Goal: Transaction & Acquisition: Purchase product/service

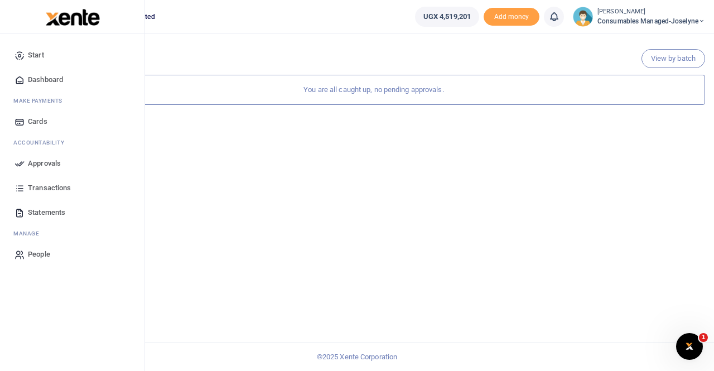
click at [45, 162] on span "Approvals" at bounding box center [44, 163] width 33 height 11
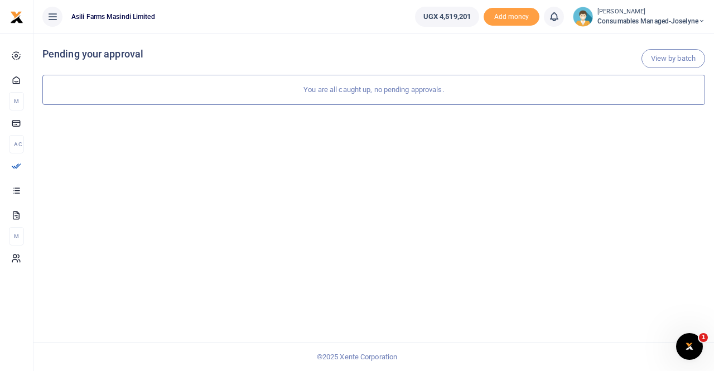
click at [349, 95] on div "You are all caught up, no pending approvals." at bounding box center [373, 90] width 663 height 30
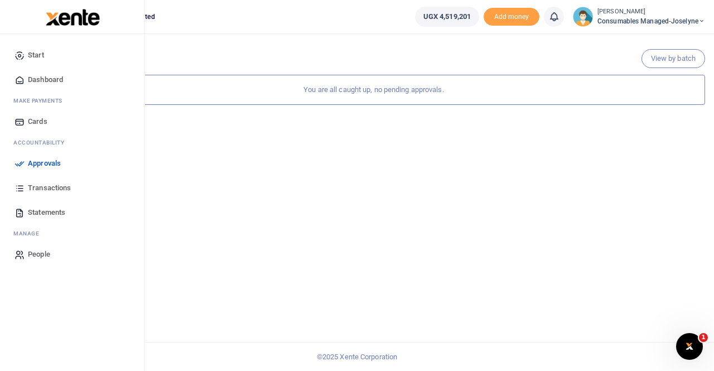
click at [45, 163] on span "Approvals" at bounding box center [44, 163] width 33 height 11
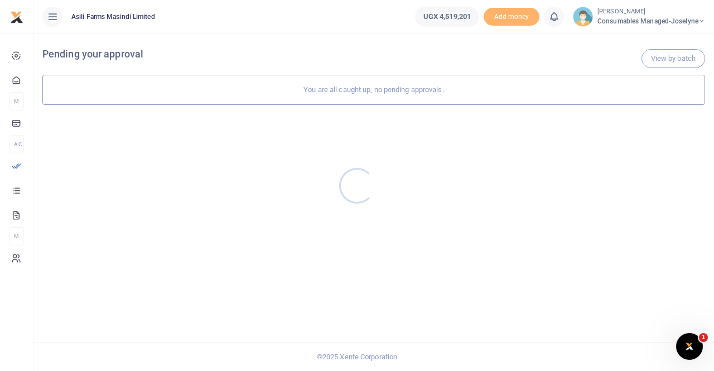
click at [656, 24] on div at bounding box center [357, 185] width 714 height 371
click at [686, 22] on span "Consumables managed-Joselyne" at bounding box center [652, 21] width 108 height 10
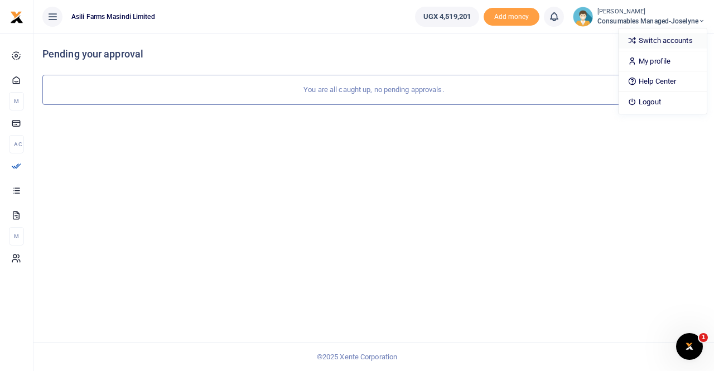
click at [680, 35] on link "Switch accounts" at bounding box center [663, 41] width 88 height 16
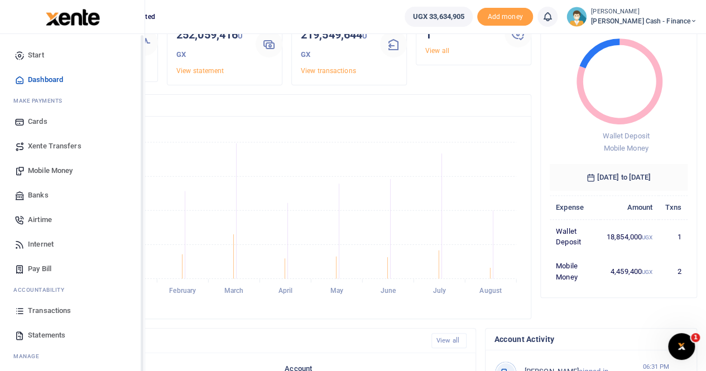
scroll to position [56, 0]
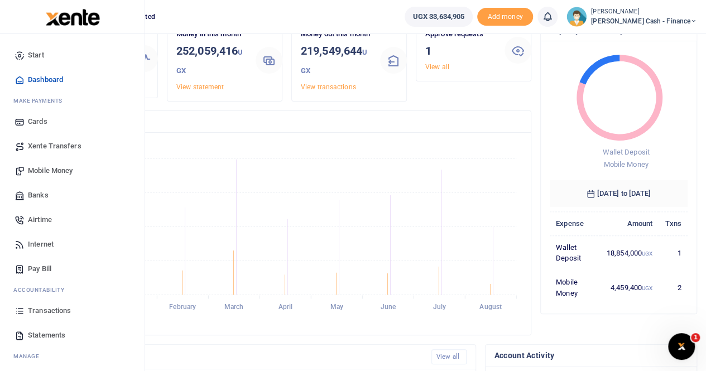
click at [60, 143] on span "Xente Transfers" at bounding box center [55, 146] width 54 height 11
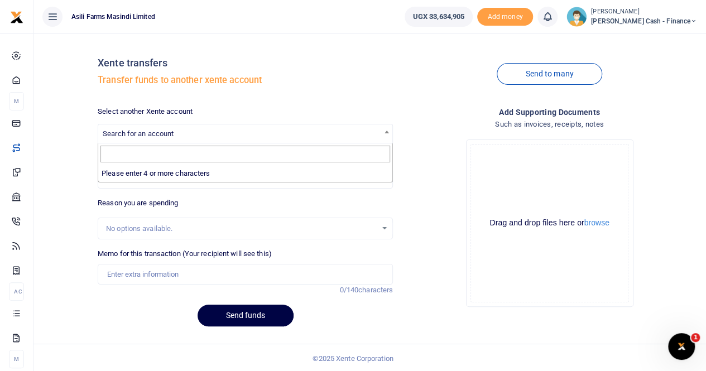
click at [162, 130] on span "Search for an account" at bounding box center [138, 133] width 71 height 8
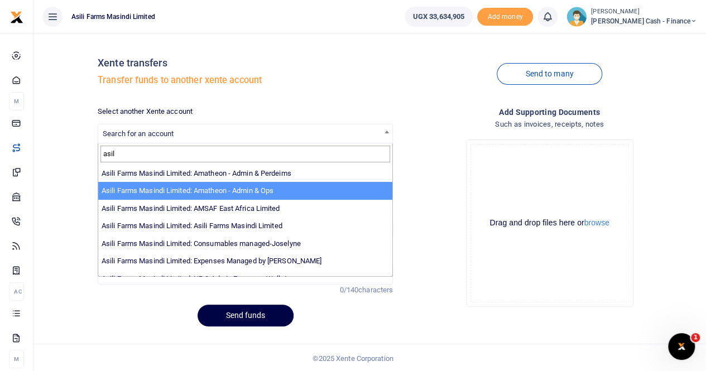
type input "asil"
select select "3989"
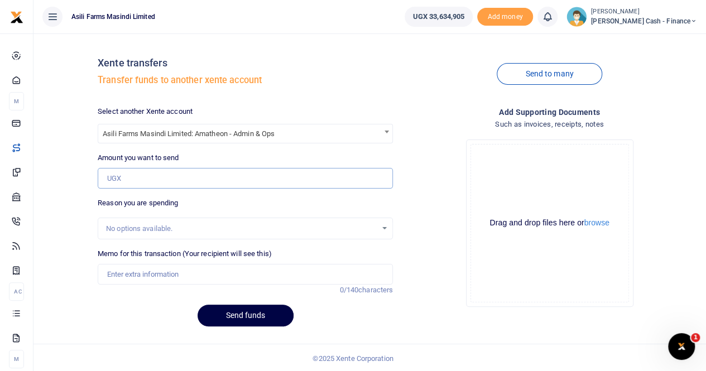
click at [146, 182] on input "Amount you want to send" at bounding box center [245, 178] width 295 height 21
click at [144, 179] on input "Amount you want to send" at bounding box center [245, 178] width 295 height 21
click at [140, 177] on input "Amount you want to send" at bounding box center [245, 178] width 295 height 21
paste input "183,600"
type input "183,600"
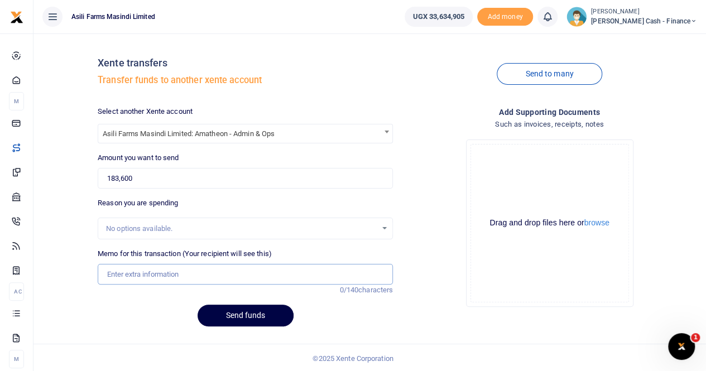
click at [138, 267] on input "Memo for this transaction (Your recipient will see this)" at bounding box center [245, 274] width 295 height 21
type input "Transfer to Amatheon for lunch for visitor"
click at [600, 226] on button "browse" at bounding box center [596, 223] width 25 height 8
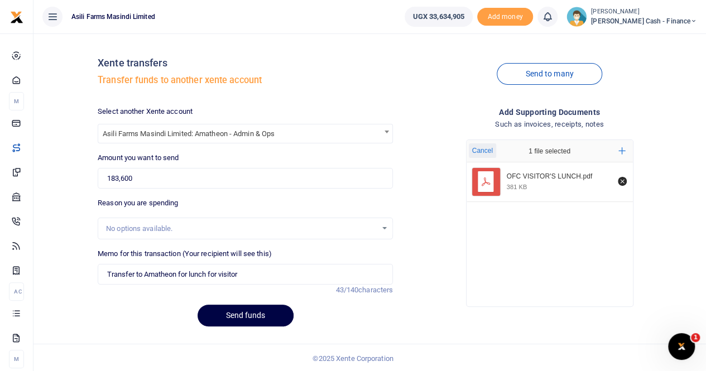
scroll to position [1, 0]
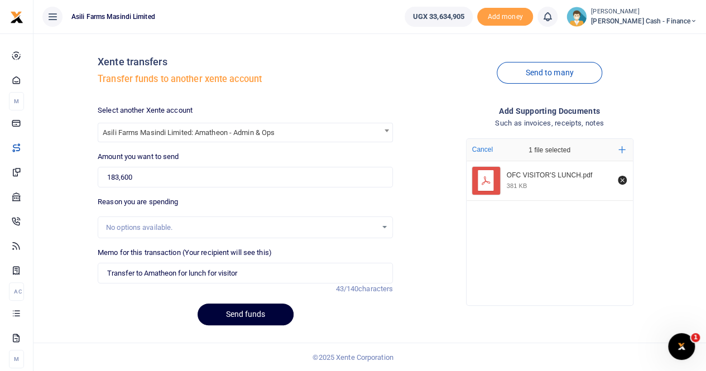
click at [225, 314] on button "Send funds" at bounding box center [246, 315] width 96 height 22
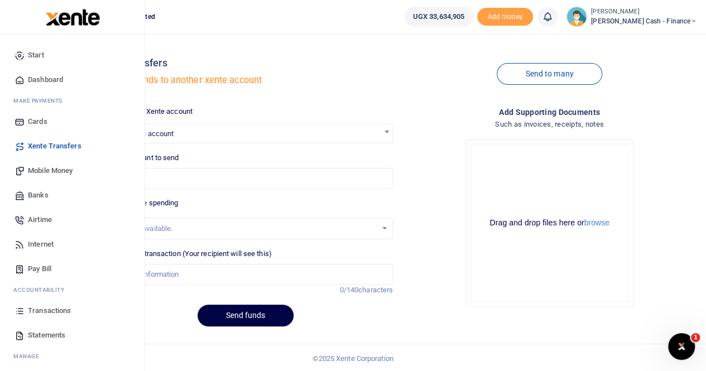
click at [50, 170] on span "Mobile Money" at bounding box center [50, 170] width 45 height 11
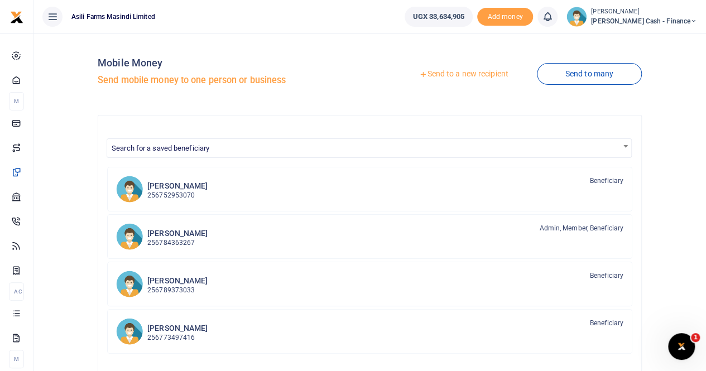
click at [474, 74] on div at bounding box center [353, 185] width 706 height 371
click at [442, 76] on link "Send to a new recipient" at bounding box center [464, 74] width 146 height 20
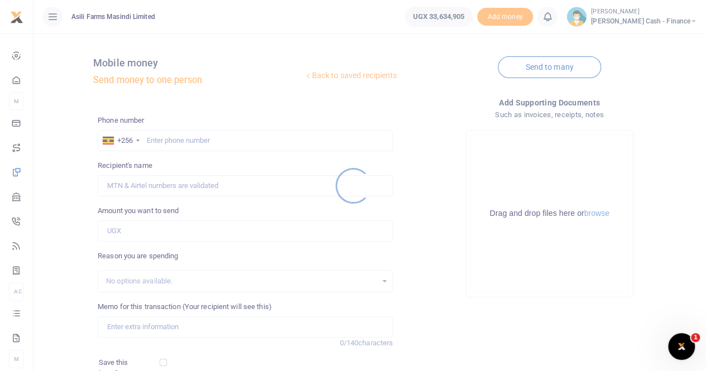
click at [195, 140] on div at bounding box center [353, 185] width 706 height 371
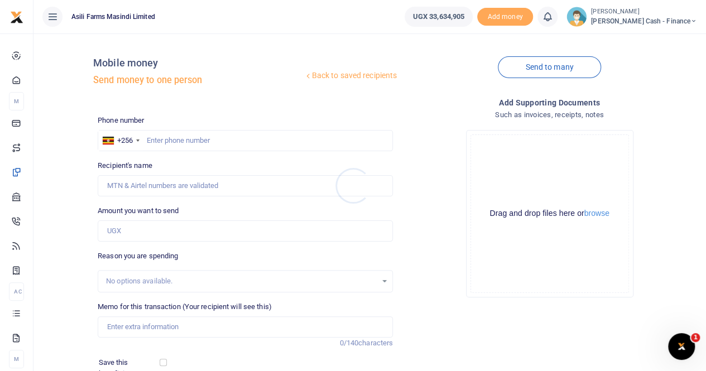
click at [194, 138] on div at bounding box center [353, 185] width 706 height 371
click at [195, 136] on input "text" at bounding box center [245, 140] width 295 height 21
type input "783950778"
type input "Julius Okoth"
type input "783950778"
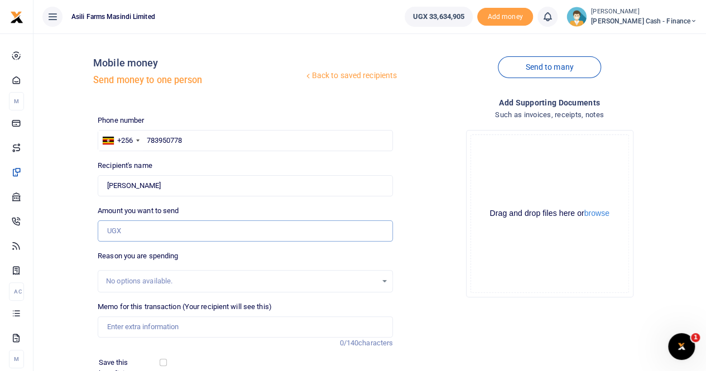
click at [145, 233] on input "Amount you want to send" at bounding box center [245, 230] width 295 height 21
type input "56,000"
click at [138, 328] on input "Memo for this transaction (Your recipient will see this)" at bounding box center [245, 326] width 295 height 21
click at [594, 214] on button "browse" at bounding box center [596, 213] width 25 height 8
click at [589, 213] on button "browse" at bounding box center [596, 213] width 25 height 8
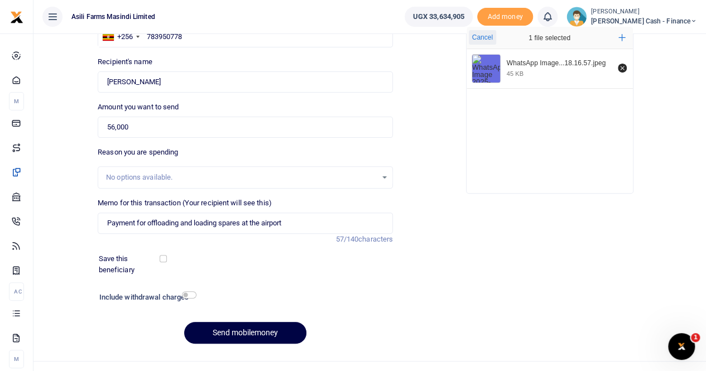
scroll to position [122, 0]
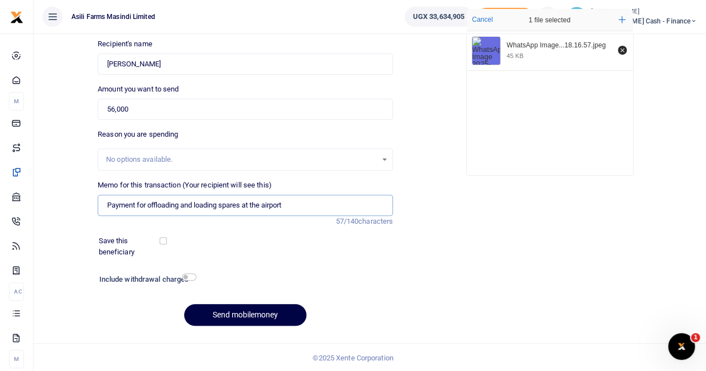
click at [300, 206] on input "Payment for offloading and loading spares at the airport" at bounding box center [245, 205] width 295 height 21
type input "Payment for offloading and loading spares at the airport to Julius Okoth"
click at [237, 310] on button "Send mobilemoney" at bounding box center [245, 315] width 122 height 22
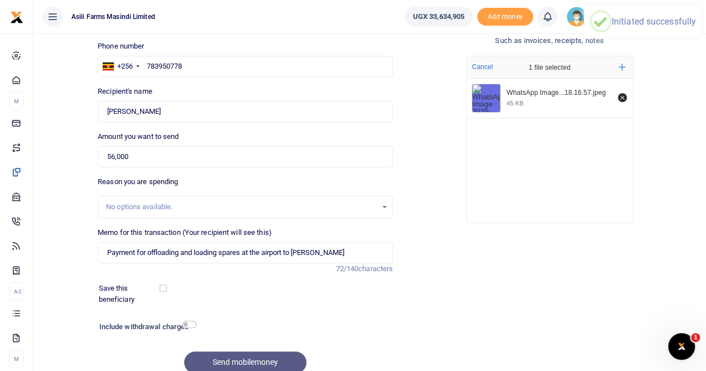
scroll to position [10, 0]
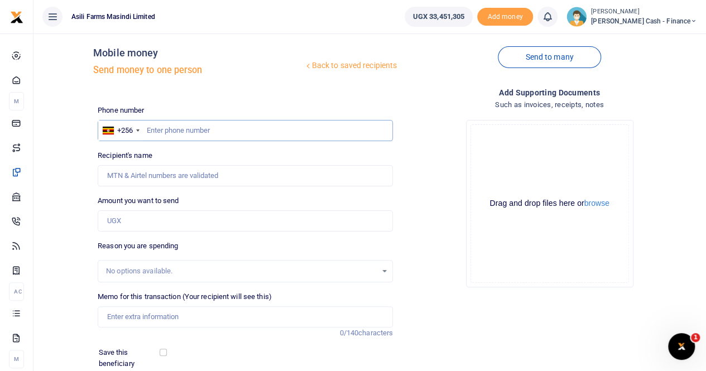
click at [165, 126] on input "text" at bounding box center [245, 130] width 295 height 21
paste input "775 600682"
click at [149, 177] on input "Recipient's name" at bounding box center [245, 175] width 295 height 21
click at [146, 128] on input "775 600682" at bounding box center [245, 130] width 295 height 21
type input "0775 600682"
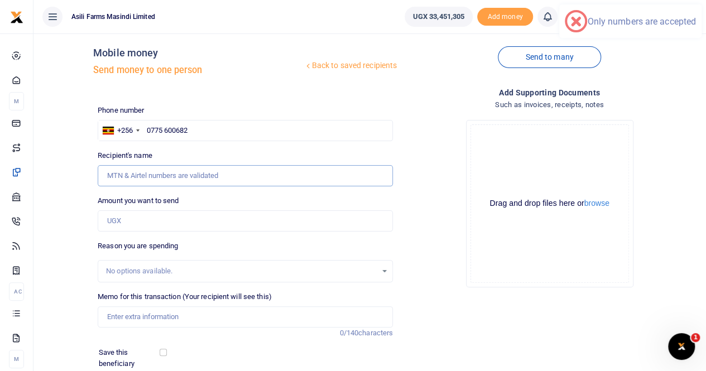
click at [163, 175] on input "Recipient's name" at bounding box center [245, 175] width 295 height 21
click at [220, 172] on input "Recipient's name" at bounding box center [245, 175] width 295 height 21
click at [243, 170] on input "Recipient's name" at bounding box center [245, 175] width 295 height 21
click at [250, 171] on input "Recipient's name" at bounding box center [245, 175] width 295 height 21
click at [197, 127] on input "0775 600682" at bounding box center [245, 130] width 295 height 21
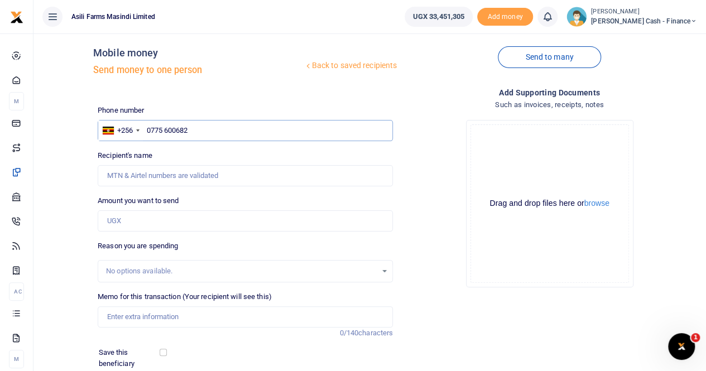
click at [146, 129] on input "0775 600682" at bounding box center [245, 130] width 295 height 21
click at [217, 131] on input "0775 600682" at bounding box center [245, 130] width 295 height 21
drag, startPoint x: 194, startPoint y: 129, endPoint x: 130, endPoint y: 128, distance: 63.6
click at [119, 129] on div "+256 [GEOGRAPHIC_DATA] [PHONE_NUMBER]" at bounding box center [245, 130] width 295 height 21
paste input "775 600682"
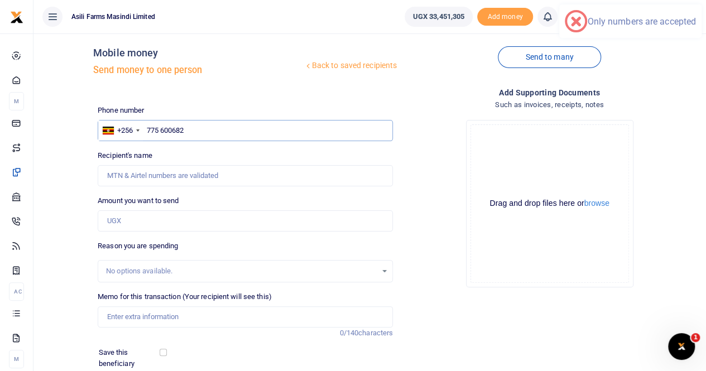
click at [207, 124] on input "775 600682" at bounding box center [245, 130] width 295 height 21
click at [148, 132] on input "775 600682" at bounding box center [245, 130] width 295 height 21
click at [201, 128] on input "0775 600682" at bounding box center [245, 130] width 295 height 21
click at [163, 130] on input "0775 600682" at bounding box center [245, 130] width 295 height 21
click at [165, 130] on input "0775 600682" at bounding box center [245, 130] width 295 height 21
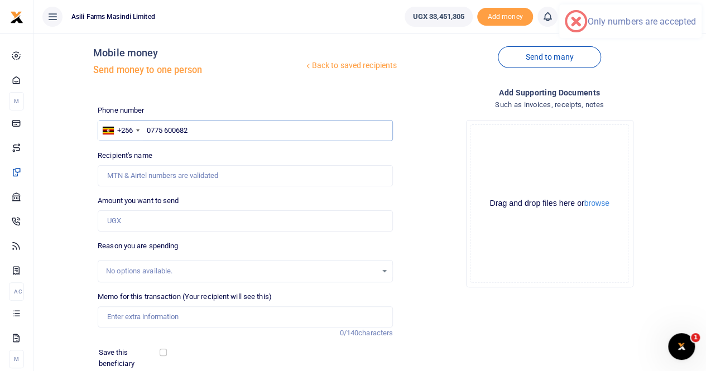
type input "0775600682"
type input "Constantine Dusenge"
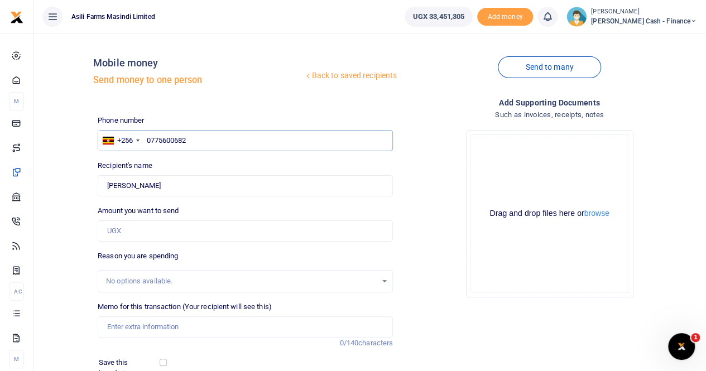
type input "0775600682"
click at [138, 326] on input "Memo for this transaction (Your recipient will see this)" at bounding box center [245, 326] width 295 height 21
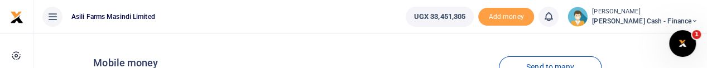
type input "Payment for water bill for Philip"
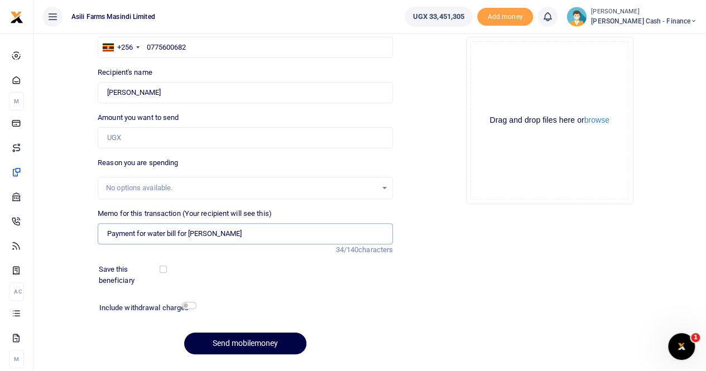
scroll to position [112, 0]
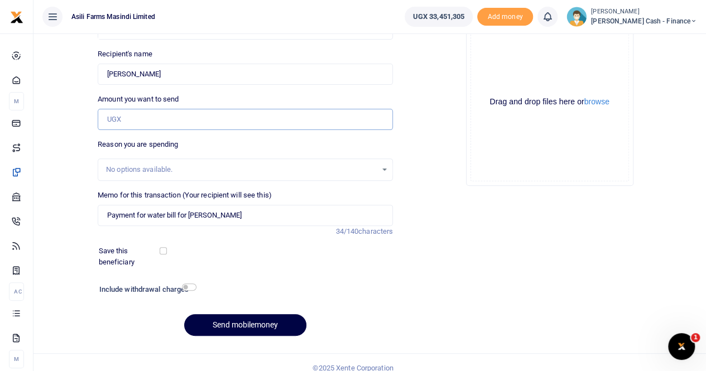
click at [161, 118] on input "Amount you want to send" at bounding box center [245, 119] width 295 height 21
click at [600, 102] on button "browse" at bounding box center [596, 102] width 25 height 8
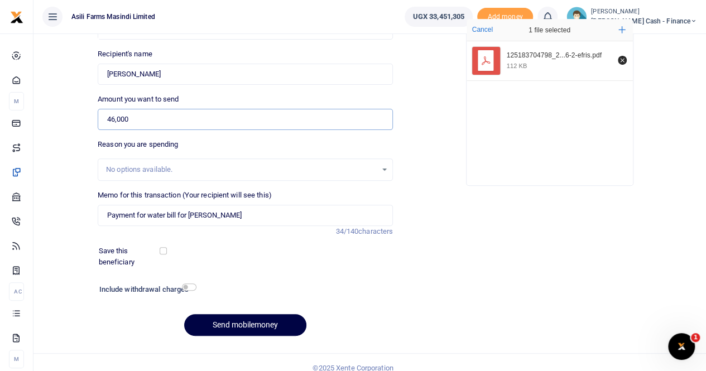
click at [119, 117] on input "46,000" at bounding box center [245, 119] width 295 height 21
type input "46,500"
click at [223, 218] on input "Payment for water bill for Philip" at bounding box center [245, 215] width 295 height 21
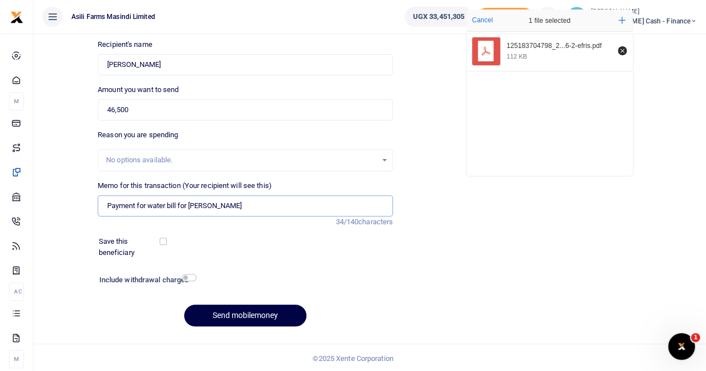
scroll to position [122, 0]
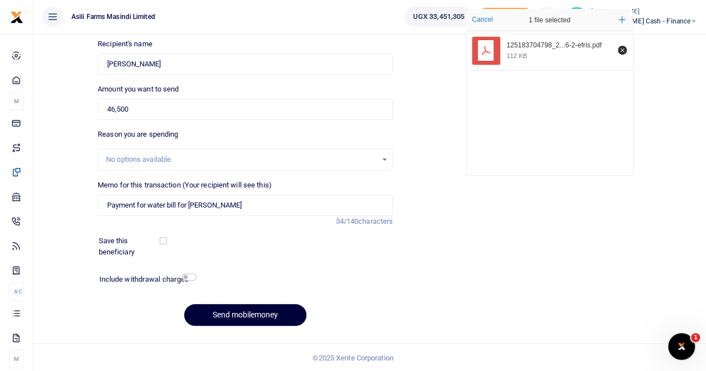
click at [224, 314] on button "Send mobilemoney" at bounding box center [245, 315] width 122 height 22
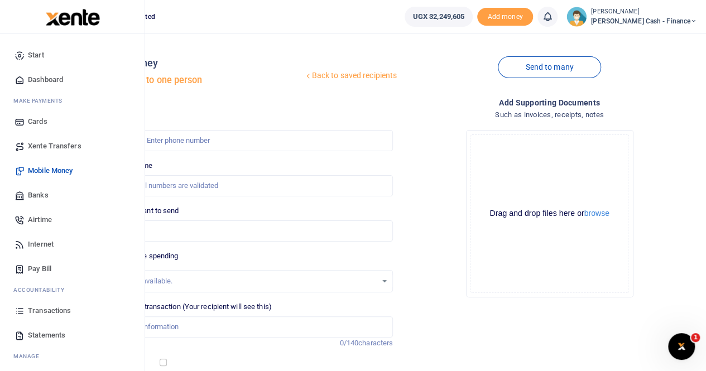
click at [57, 141] on span "Xente Transfers" at bounding box center [55, 146] width 54 height 11
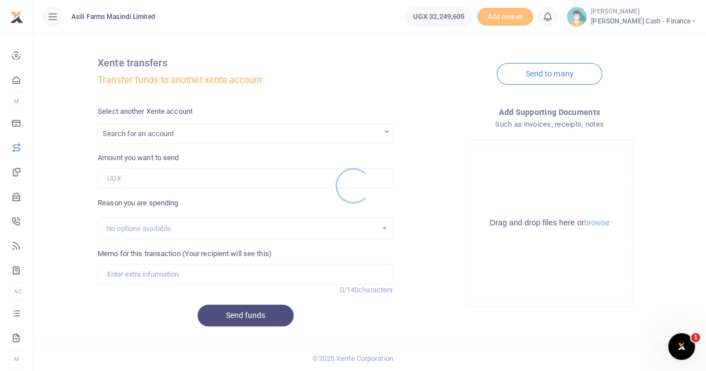
click at [130, 131] on div at bounding box center [353, 185] width 706 height 371
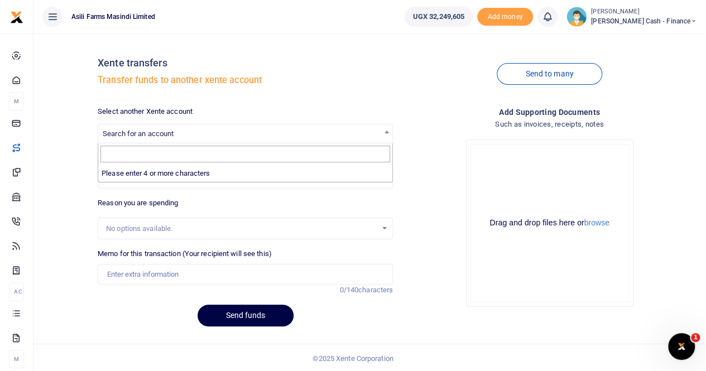
click at [132, 132] on span "Search for an account" at bounding box center [138, 133] width 71 height 8
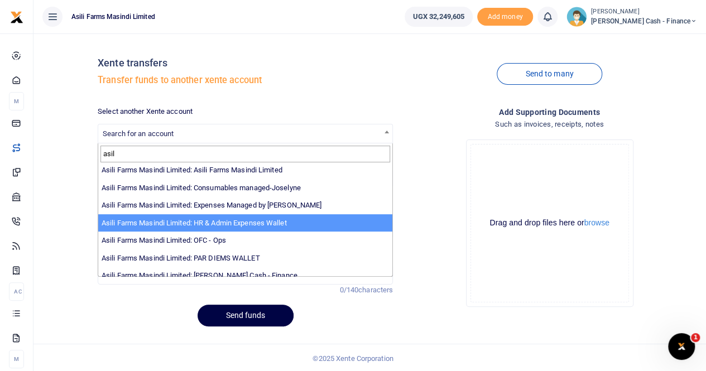
scroll to position [81, 0]
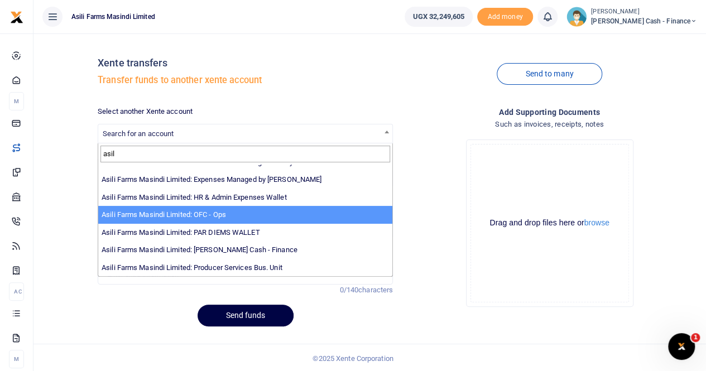
type input "asil"
select select "4038"
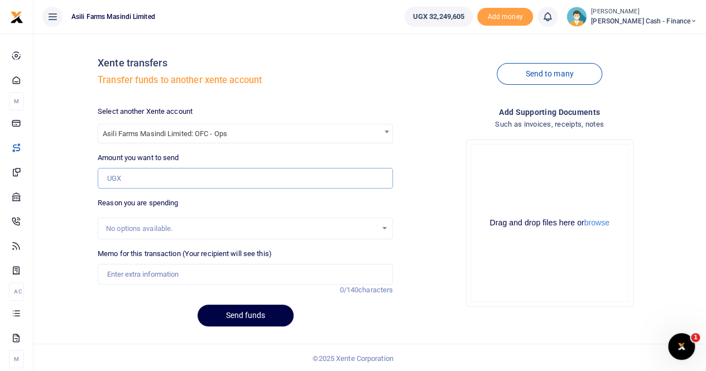
click at [152, 184] on input "Amount you want to send" at bounding box center [245, 178] width 295 height 21
paste input "1,500,000"
type input "1,500,000"
click at [385, 132] on b at bounding box center [386, 132] width 4 height 3
click at [246, 151] on input "Search" at bounding box center [245, 154] width 290 height 17
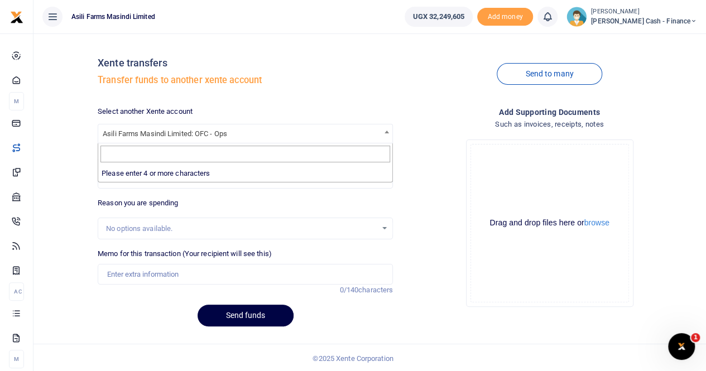
click at [275, 151] on input "Search" at bounding box center [245, 154] width 290 height 17
click at [229, 195] on div "Select another Xente account Asili Farms Masindi Limited: OFC - Ops Asili Farms…" at bounding box center [245, 220] width 304 height 229
click at [156, 276] on input "Memo for this transaction (Your recipient will see this)" at bounding box center [245, 274] width 295 height 21
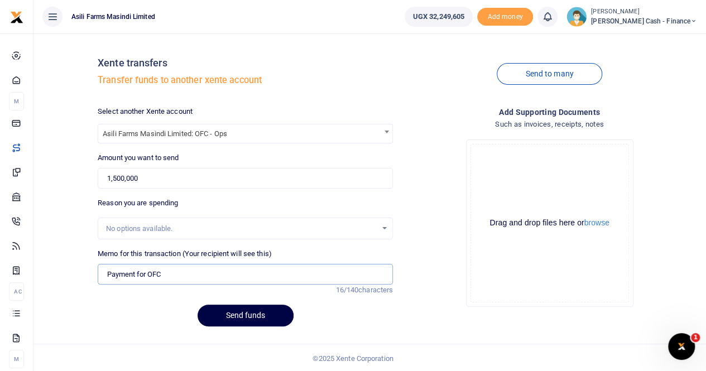
click at [169, 275] on input "Payment for OFC" at bounding box center [245, 274] width 295 height 21
paste input "for new weighbridge loadcell"
click at [177, 273] on input "Payment for OFC FOR for new weighbridge loadcell" at bounding box center [245, 274] width 295 height 21
click at [594, 224] on button "browse" at bounding box center [596, 223] width 25 height 8
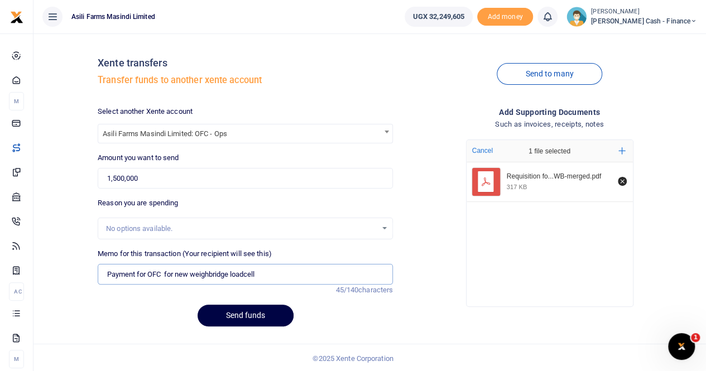
click at [135, 275] on input "Payment for OFC for new weighbridge loadcell" at bounding box center [245, 274] width 295 height 21
type input "Transfer for OFC for new weighbridge loadcell"
click at [240, 315] on button "Send funds" at bounding box center [246, 316] width 96 height 22
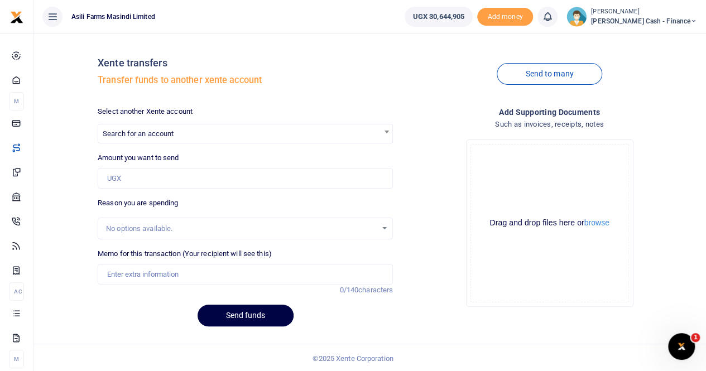
click at [654, 11] on small "[PERSON_NAME]" at bounding box center [644, 11] width 106 height 9
click at [656, 40] on link "Switch accounts" at bounding box center [617, 41] width 88 height 16
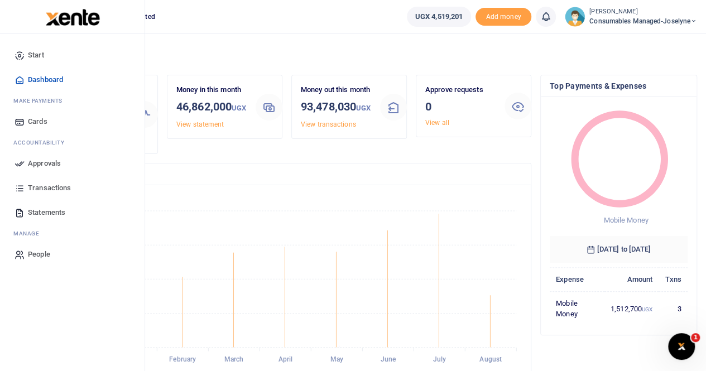
click at [50, 215] on span "Statements" at bounding box center [46, 212] width 37 height 11
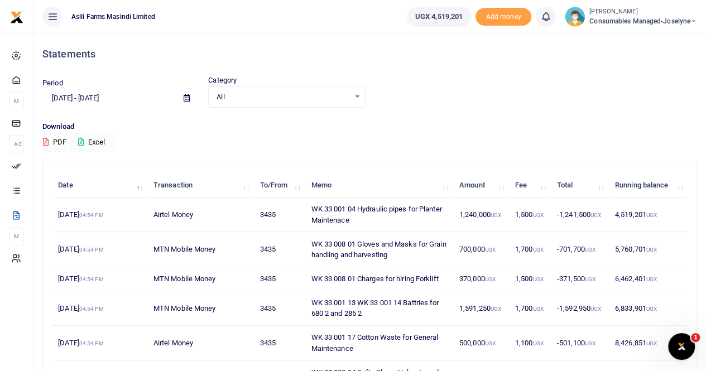
click at [103, 137] on button "Excel" at bounding box center [92, 142] width 46 height 19
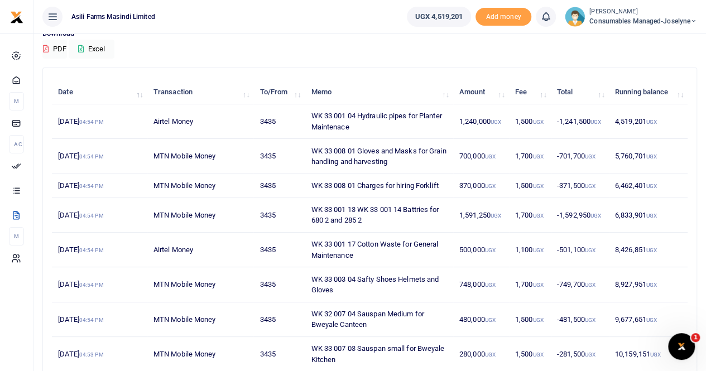
scroll to position [112, 0]
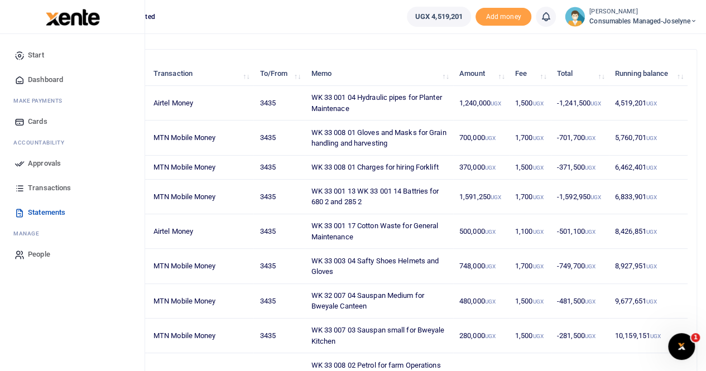
click at [50, 184] on span "Transactions" at bounding box center [49, 187] width 43 height 11
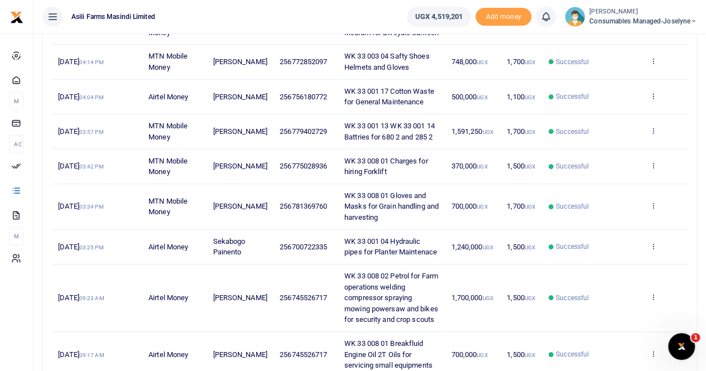
scroll to position [324, 0]
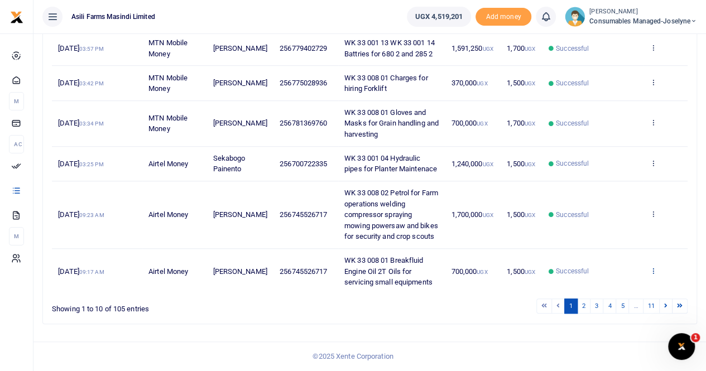
click at [653, 271] on icon at bounding box center [652, 271] width 7 height 8
click at [616, 230] on link "View details" at bounding box center [612, 228] width 88 height 16
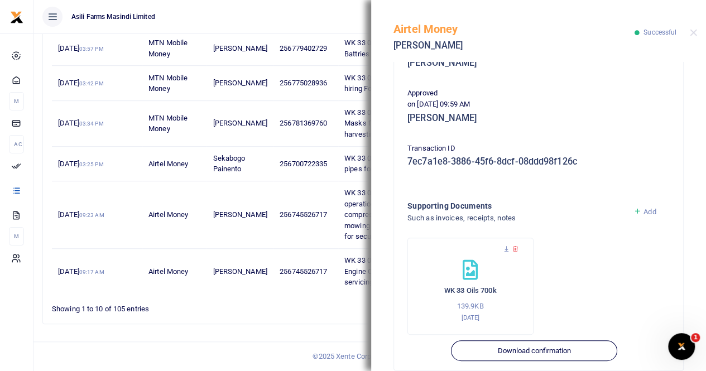
scroll to position [280, 0]
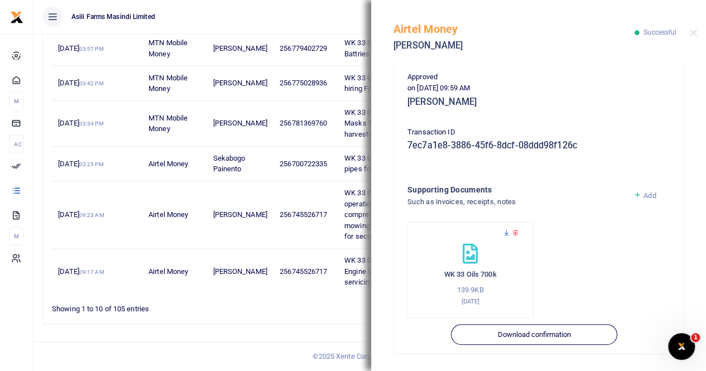
click at [505, 232] on icon at bounding box center [506, 232] width 7 height 7
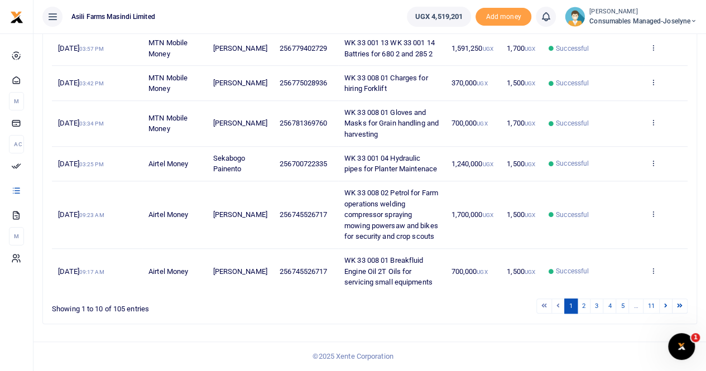
scroll to position [324, 0]
click at [652, 271] on icon at bounding box center [652, 271] width 7 height 8
click at [608, 233] on link "View details" at bounding box center [612, 228] width 88 height 16
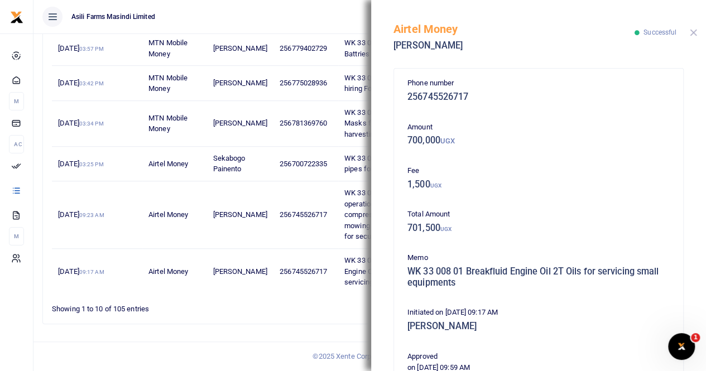
click at [693, 29] on button "Close" at bounding box center [693, 32] width 7 height 7
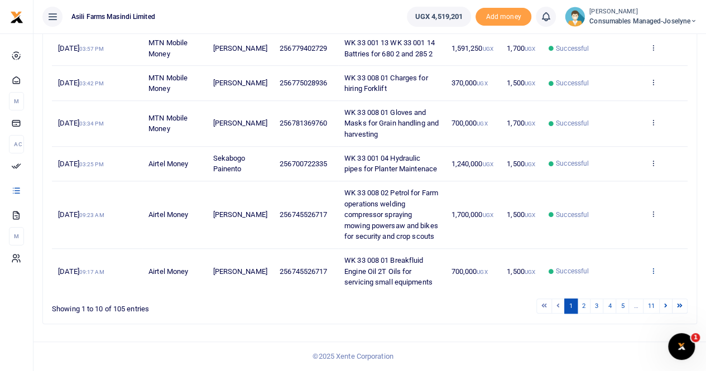
click at [653, 270] on icon at bounding box center [652, 271] width 7 height 8
click at [606, 230] on link "View details" at bounding box center [612, 228] width 88 height 16
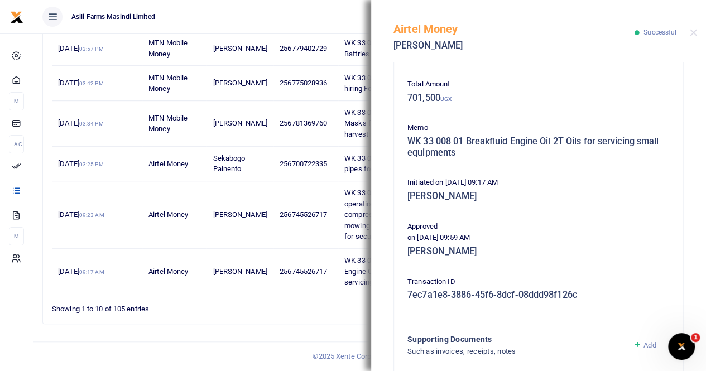
scroll to position [279, 0]
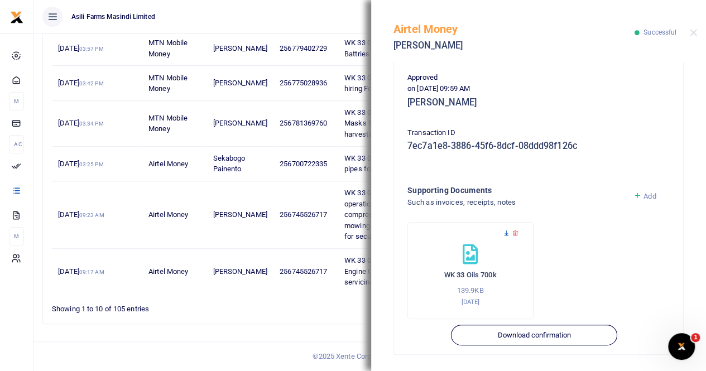
click at [506, 234] on icon at bounding box center [506, 233] width 7 height 7
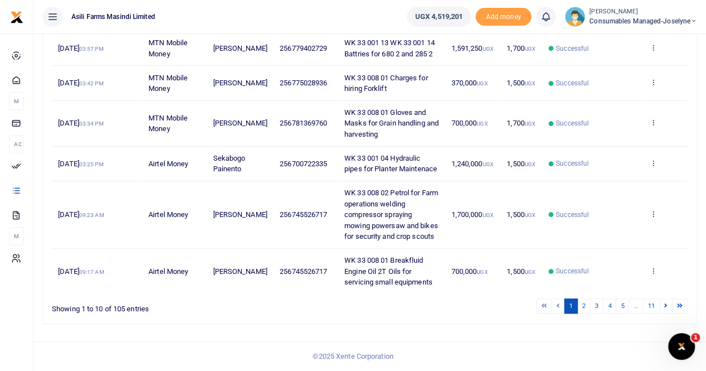
scroll to position [268, 0]
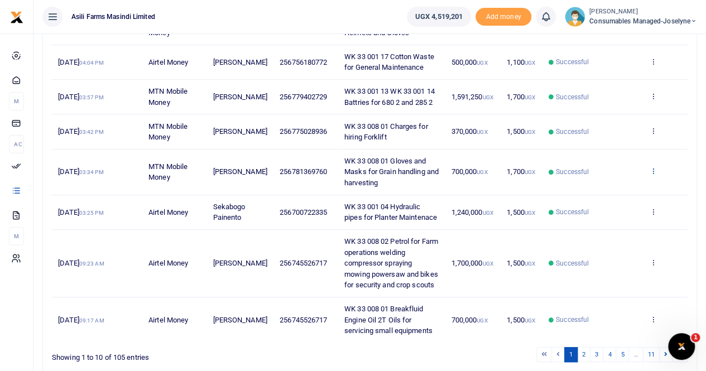
click at [652, 175] on icon at bounding box center [652, 171] width 7 height 8
click at [605, 198] on link "View details" at bounding box center [612, 200] width 88 height 16
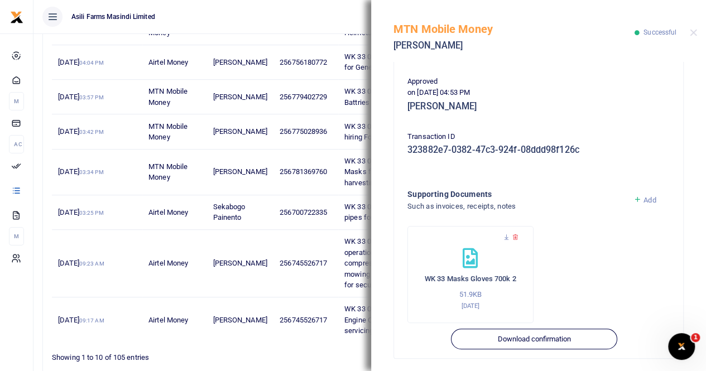
scroll to position [279, 0]
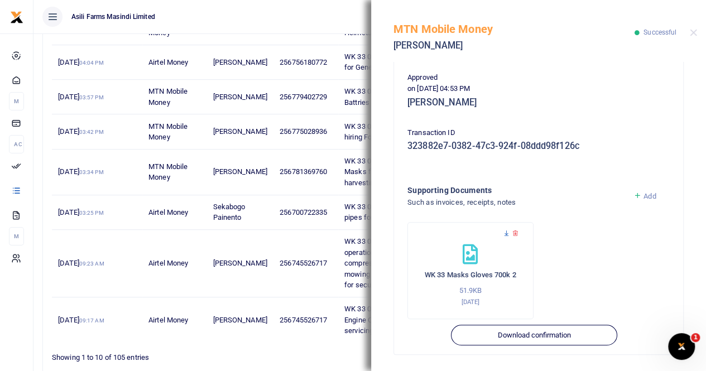
click at [506, 232] on icon at bounding box center [506, 233] width 7 height 7
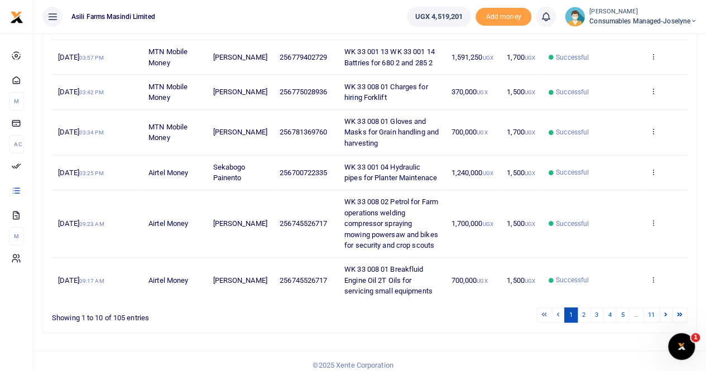
scroll to position [324, 0]
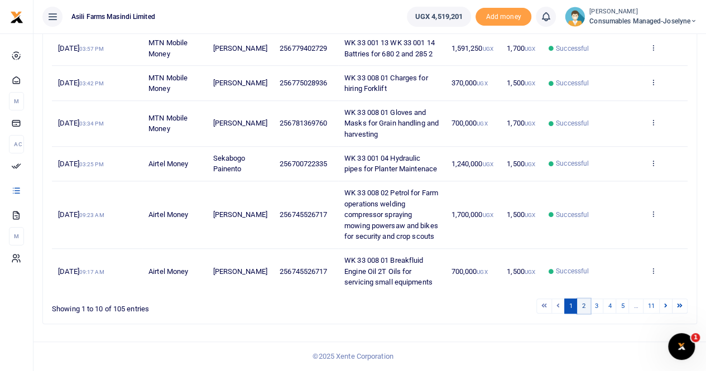
click at [587, 307] on link "2" at bounding box center [583, 306] width 13 height 15
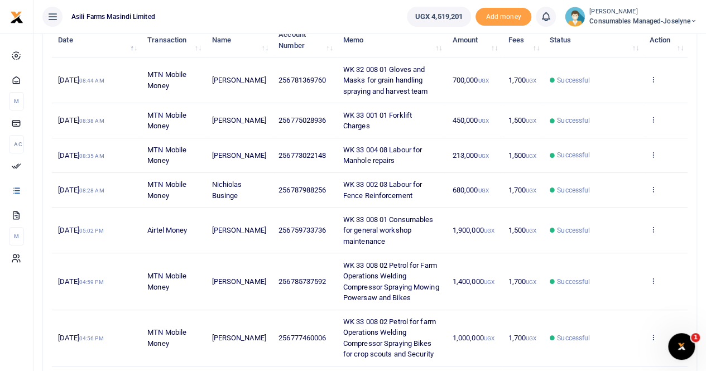
scroll to position [133, 0]
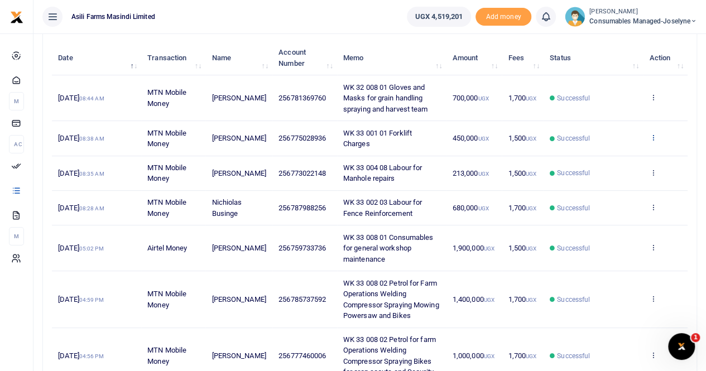
click at [655, 133] on icon at bounding box center [652, 137] width 7 height 8
click at [615, 155] on link "View details" at bounding box center [612, 156] width 88 height 16
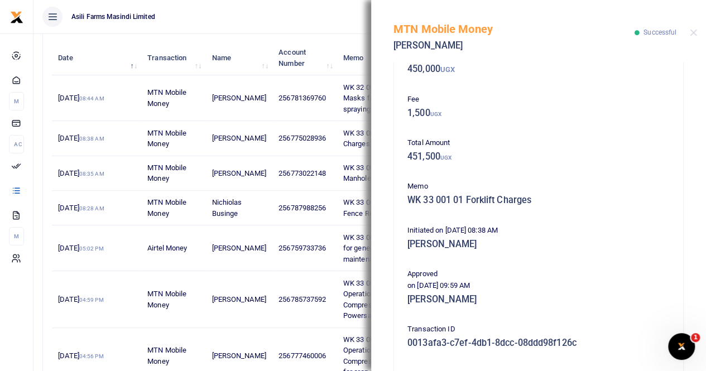
scroll to position [269, 0]
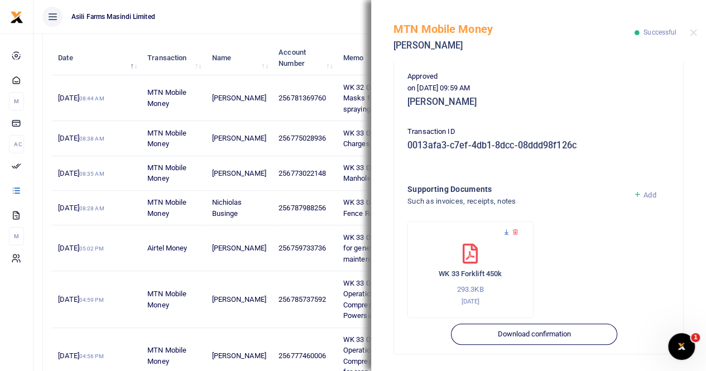
click at [506, 233] on icon at bounding box center [506, 232] width 7 height 7
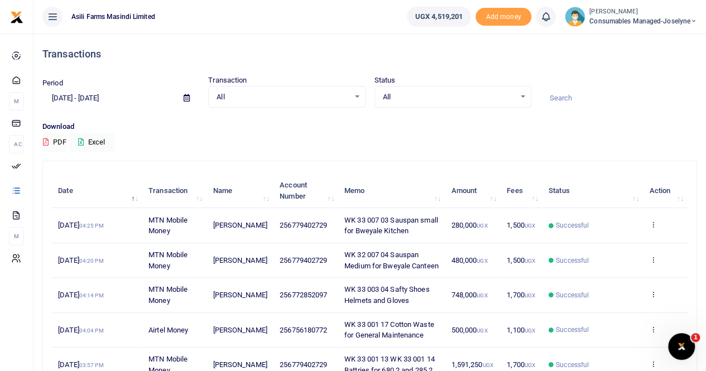
click at [647, 20] on span "Consumables managed-Joselyne" at bounding box center [643, 21] width 108 height 10
click at [645, 44] on link "Switch accounts" at bounding box center [654, 41] width 88 height 16
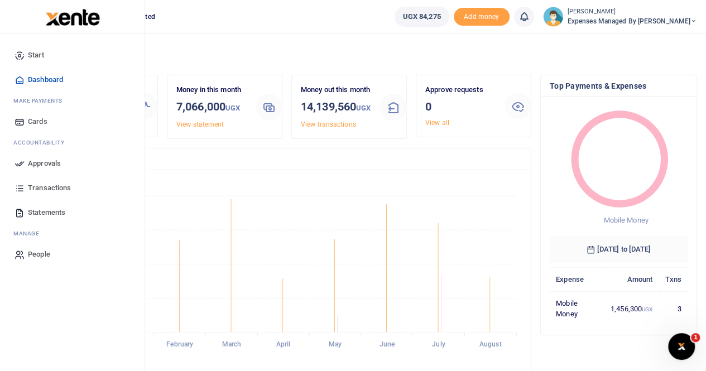
click at [43, 211] on span "Statements" at bounding box center [46, 212] width 37 height 11
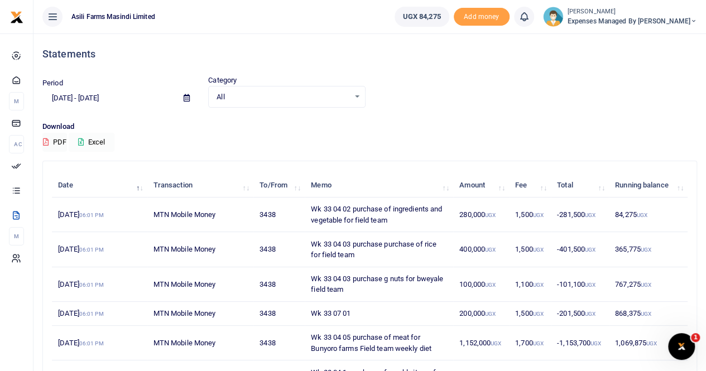
click at [103, 140] on button "Excel" at bounding box center [92, 142] width 46 height 19
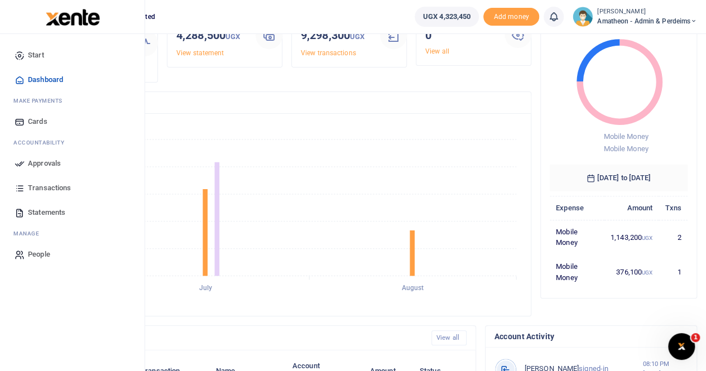
scroll to position [4, 0]
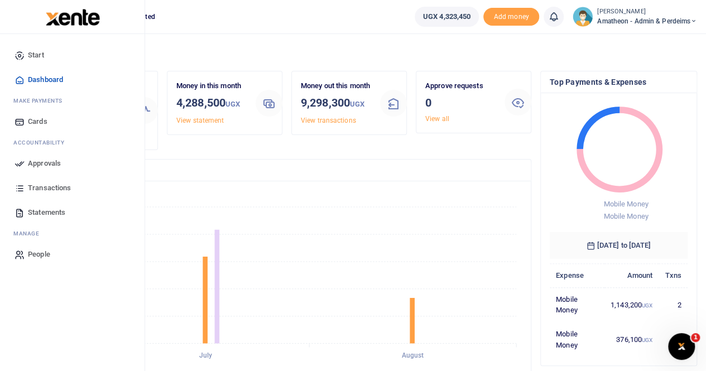
click at [57, 213] on span "Statements" at bounding box center [46, 212] width 37 height 11
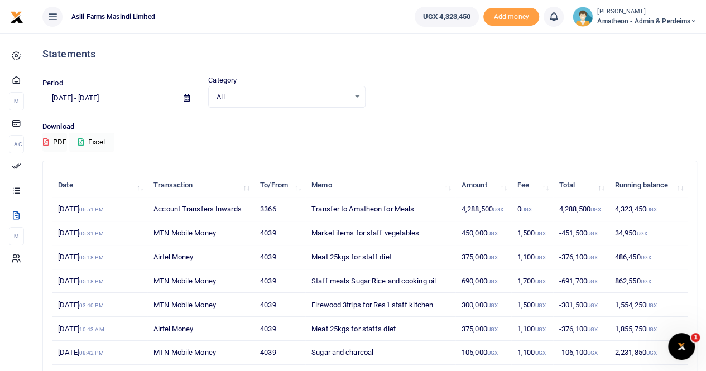
click at [99, 138] on button "Excel" at bounding box center [92, 142] width 46 height 19
click at [650, 20] on span "Amatheon - Admin & Perdeims" at bounding box center [647, 21] width 100 height 10
click at [637, 51] on div at bounding box center [654, 51] width 88 height 1
click at [644, 18] on span "Amatheon - Admin & Perdeims" at bounding box center [647, 21] width 100 height 10
click at [648, 40] on link "Switch accounts" at bounding box center [654, 41] width 88 height 16
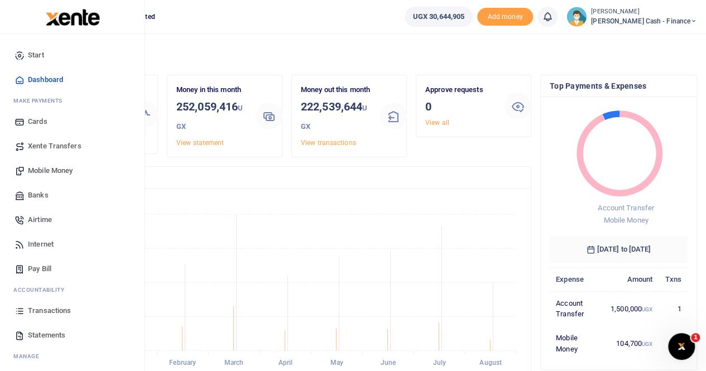
click at [70, 146] on span "Xente Transfers" at bounding box center [55, 146] width 54 height 11
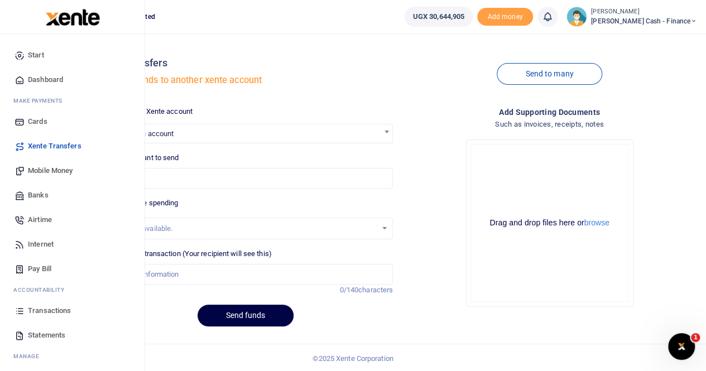
click at [63, 171] on span "Mobile Money" at bounding box center [50, 170] width 45 height 11
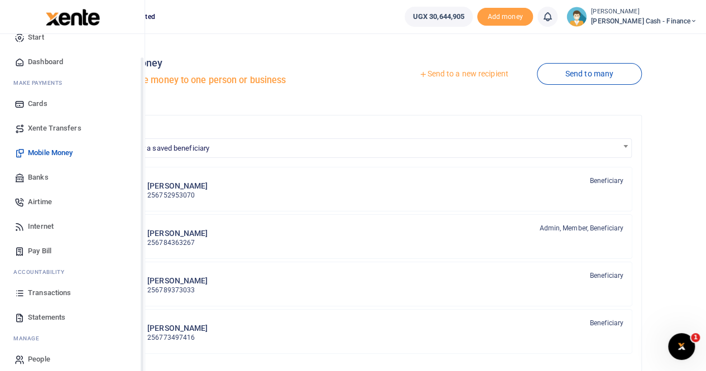
scroll to position [27, 0]
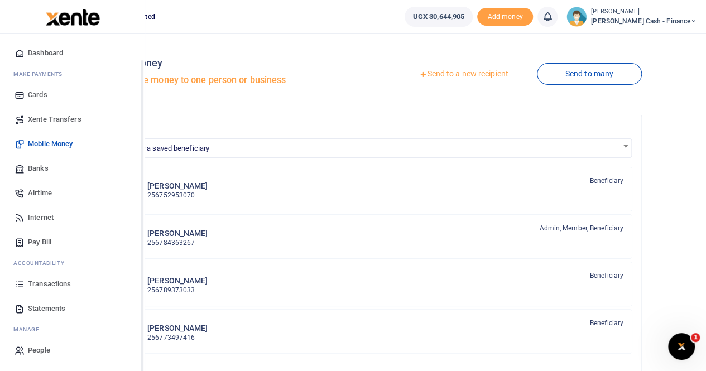
click at [56, 308] on span "Statements" at bounding box center [46, 308] width 37 height 11
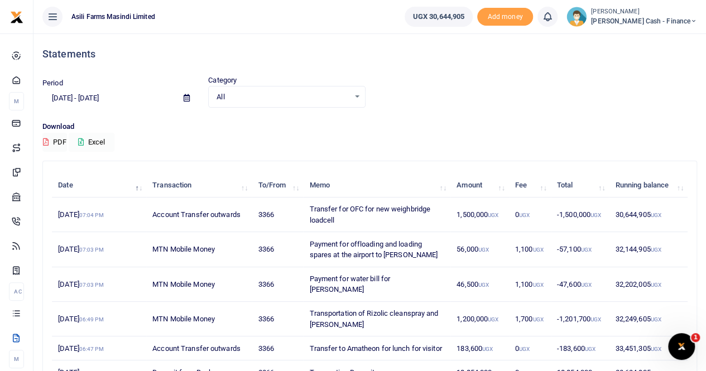
click at [98, 139] on button "Excel" at bounding box center [92, 142] width 46 height 19
